Goal: Task Accomplishment & Management: Complete application form

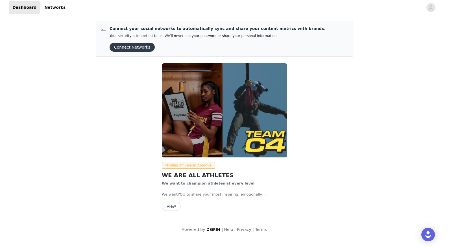
click at [137, 44] on button "Connect Networks" at bounding box center [132, 47] width 45 height 9
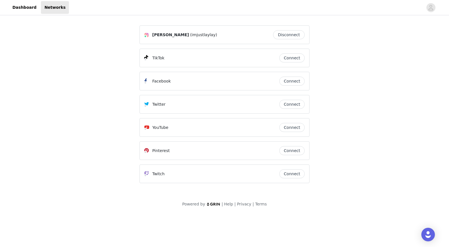
click at [300, 59] on button "Connect" at bounding box center [292, 57] width 25 height 9
click at [23, 4] on link "Dashboard" at bounding box center [24, 7] width 31 height 13
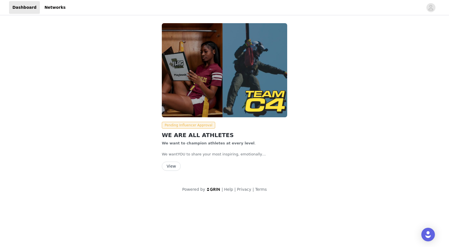
click at [177, 166] on button "View" at bounding box center [171, 166] width 19 height 9
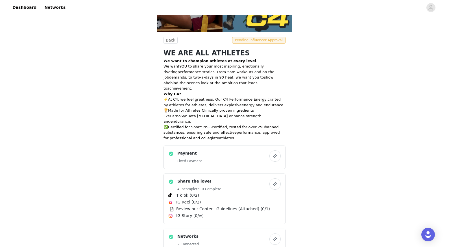
scroll to position [93, 0]
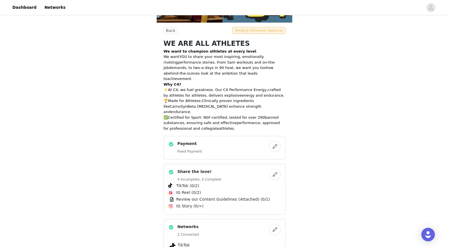
click at [278, 141] on button "button" at bounding box center [275, 146] width 11 height 11
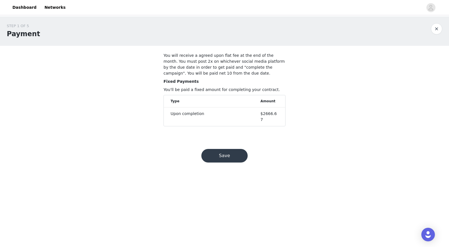
click at [221, 157] on button "Save" at bounding box center [225, 156] width 46 height 14
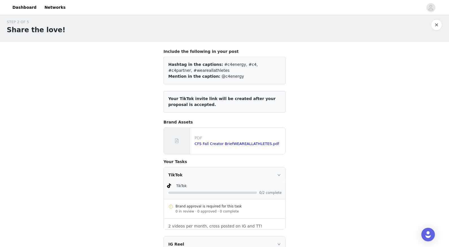
scroll to position [7, 0]
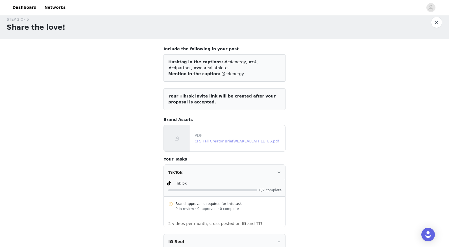
click at [220, 142] on link "CFS Fall Creator BriefWEAREALLATHLETES.pdf" at bounding box center [237, 141] width 85 height 4
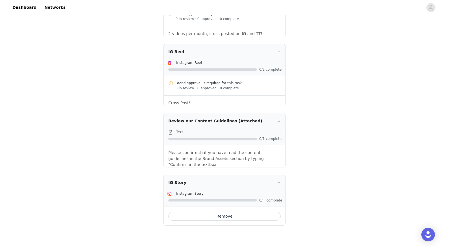
scroll to position [203, 0]
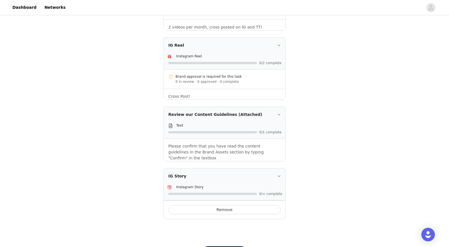
click at [252, 146] on p "Please confirm that you have read the content guidelines in the Brand Assets se…" at bounding box center [224, 152] width 112 height 18
click at [278, 115] on icon "icon: right" at bounding box center [279, 114] width 3 height 3
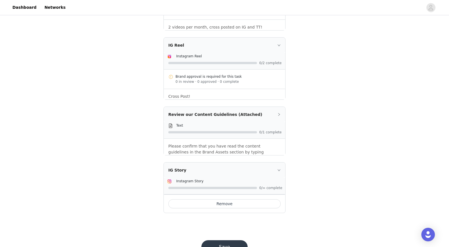
scroll to position [190, 0]
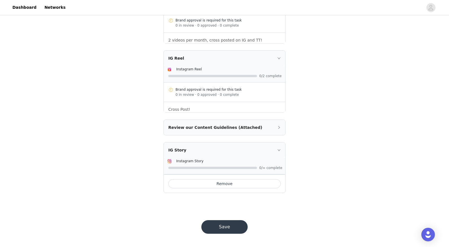
click at [278, 116] on div "TikTok TikTok 0/2 complete Brand approval is required for this task 0 in review…" at bounding box center [225, 87] width 122 height 212
click at [278, 128] on icon "icon: right" at bounding box center [279, 127] width 3 height 3
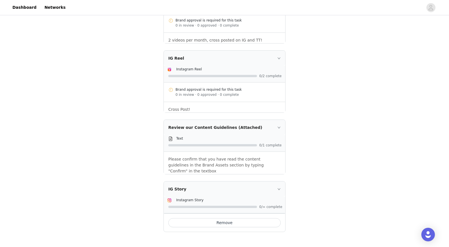
click at [174, 138] on span at bounding box center [170, 138] width 7 height 7
click at [167, 138] on span at bounding box center [170, 138] width 7 height 7
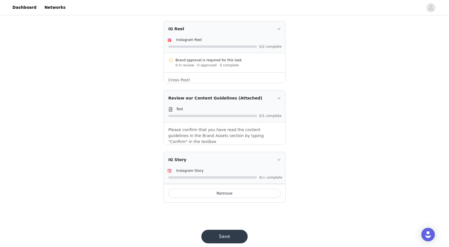
scroll to position [223, 0]
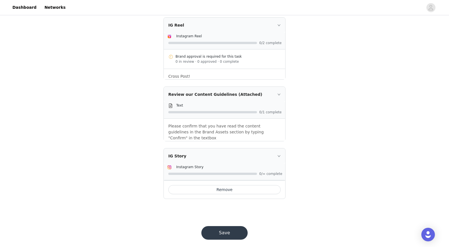
click at [226, 229] on button "Save" at bounding box center [225, 233] width 46 height 14
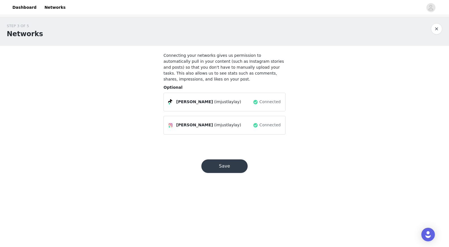
click at [233, 168] on button "Save" at bounding box center [225, 166] width 46 height 14
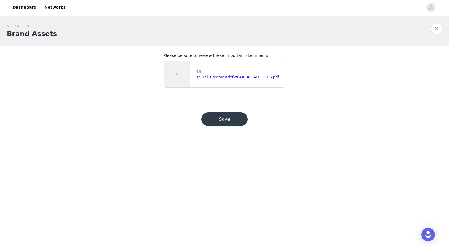
click at [234, 125] on button "Save" at bounding box center [225, 119] width 46 height 14
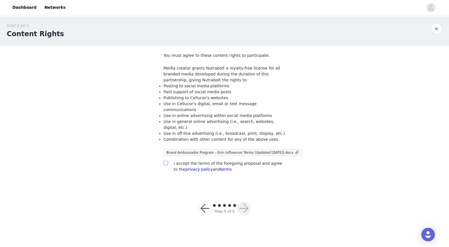
click at [166, 161] on input "checkbox" at bounding box center [166, 163] width 4 height 4
checkbox input "true"
click at [245, 203] on button "button" at bounding box center [244, 209] width 14 height 14
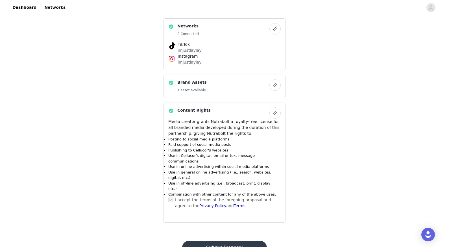
scroll to position [295, 0]
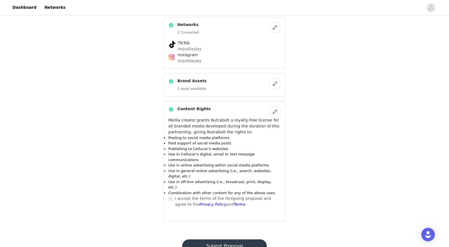
click at [237, 239] on button "Submit Proposal" at bounding box center [224, 246] width 85 height 14
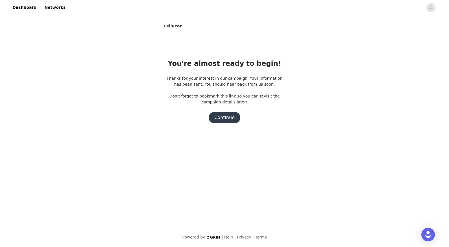
scroll to position [0, 0]
click at [230, 120] on button "Continue" at bounding box center [225, 117] width 32 height 11
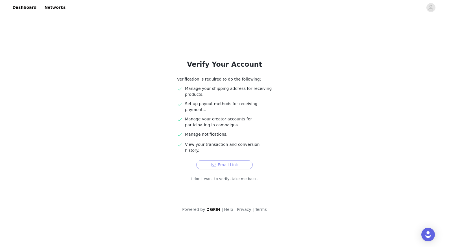
click at [237, 160] on button "Email Link" at bounding box center [224, 164] width 57 height 9
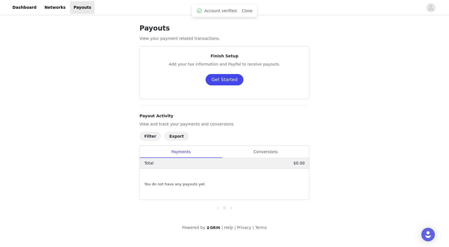
click at [227, 80] on button "Get Started" at bounding box center [225, 79] width 38 height 11
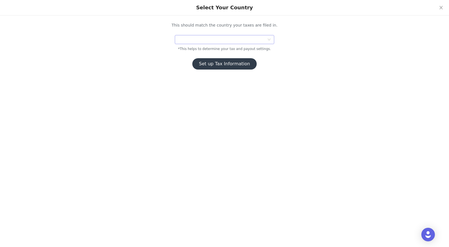
click at [228, 42] on div at bounding box center [222, 39] width 89 height 8
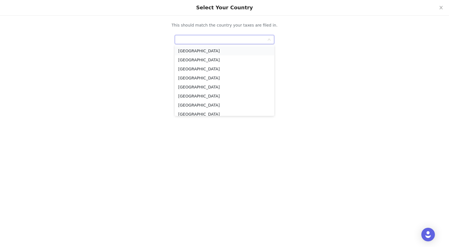
click at [224, 49] on li "[GEOGRAPHIC_DATA]" at bounding box center [224, 50] width 99 height 9
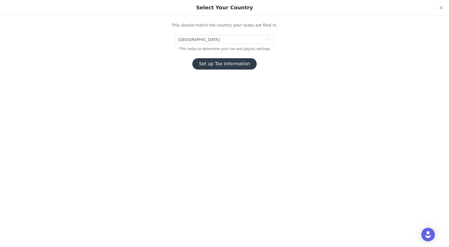
click at [232, 66] on button "Set up Tax Information" at bounding box center [224, 63] width 65 height 11
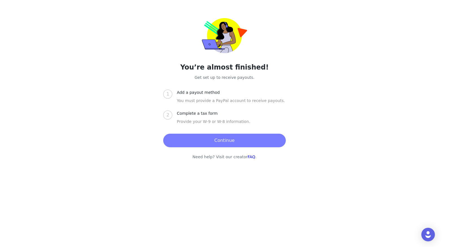
click at [230, 145] on button "Continue" at bounding box center [224, 141] width 122 height 14
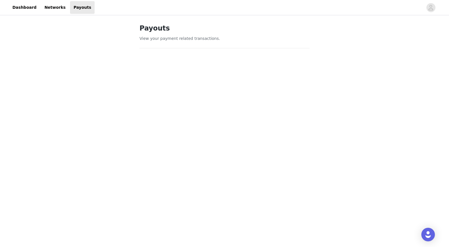
click at [125, 210] on div "Payouts View your payment related transactions. Payout Activity View and track …" at bounding box center [224, 238] width 449 height 444
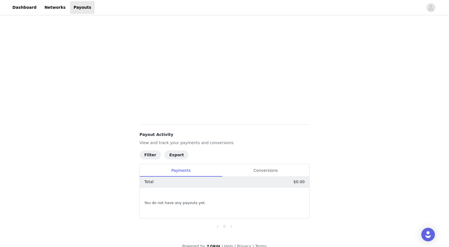
scroll to position [199, 0]
